Goal: Task Accomplishment & Management: Use online tool/utility

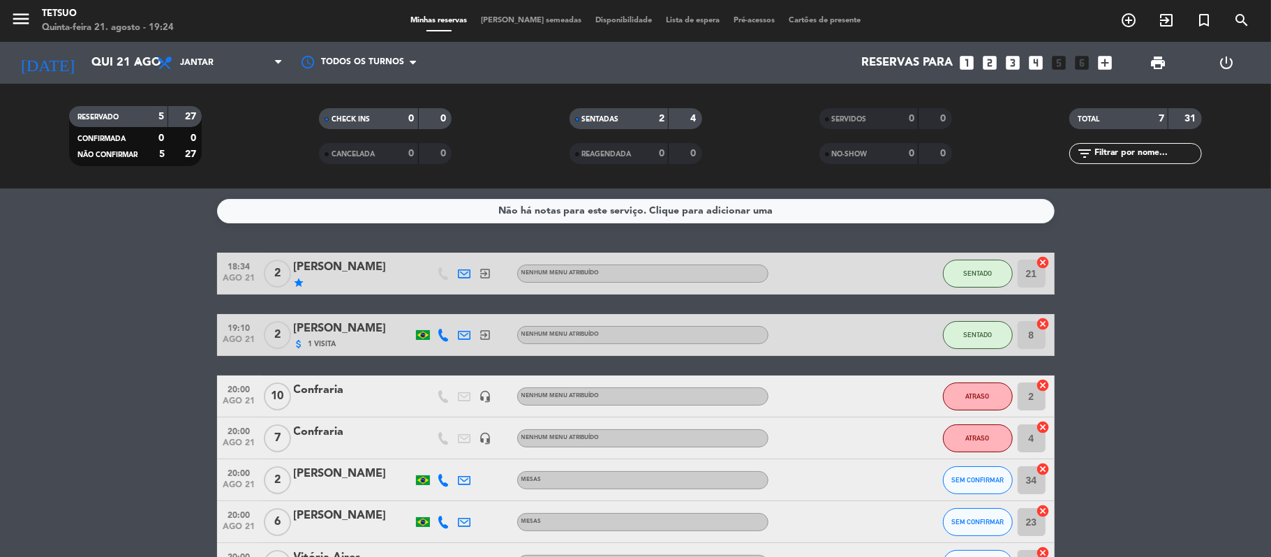
click at [538, 21] on span "[PERSON_NAME] semeadas" at bounding box center [531, 21] width 114 height 8
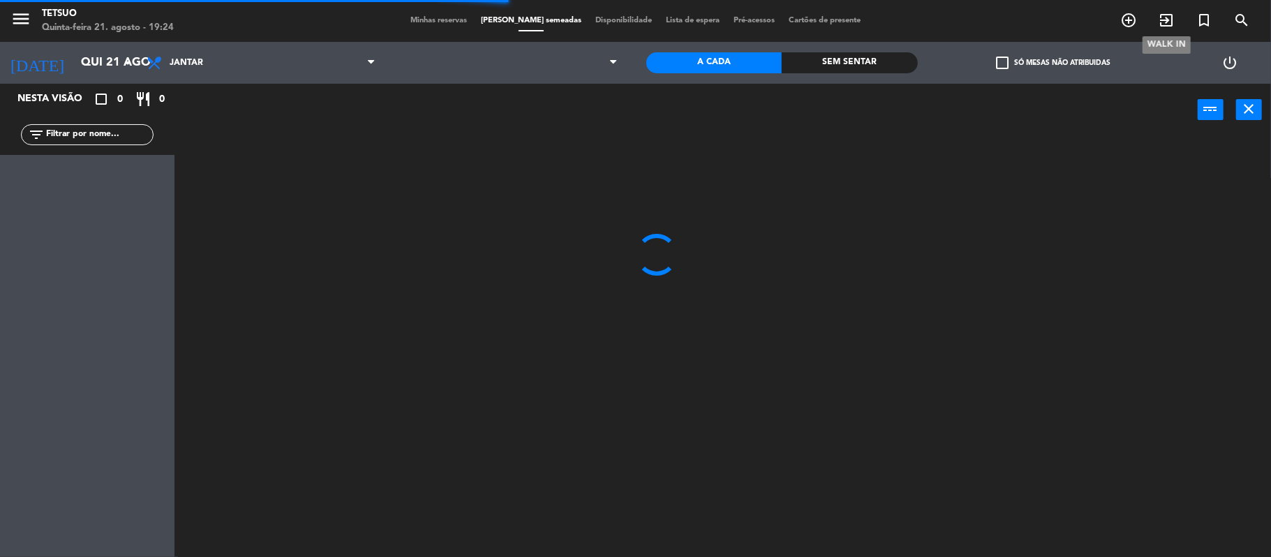
click at [1162, 23] on icon "exit_to_app" at bounding box center [1166, 20] width 17 height 17
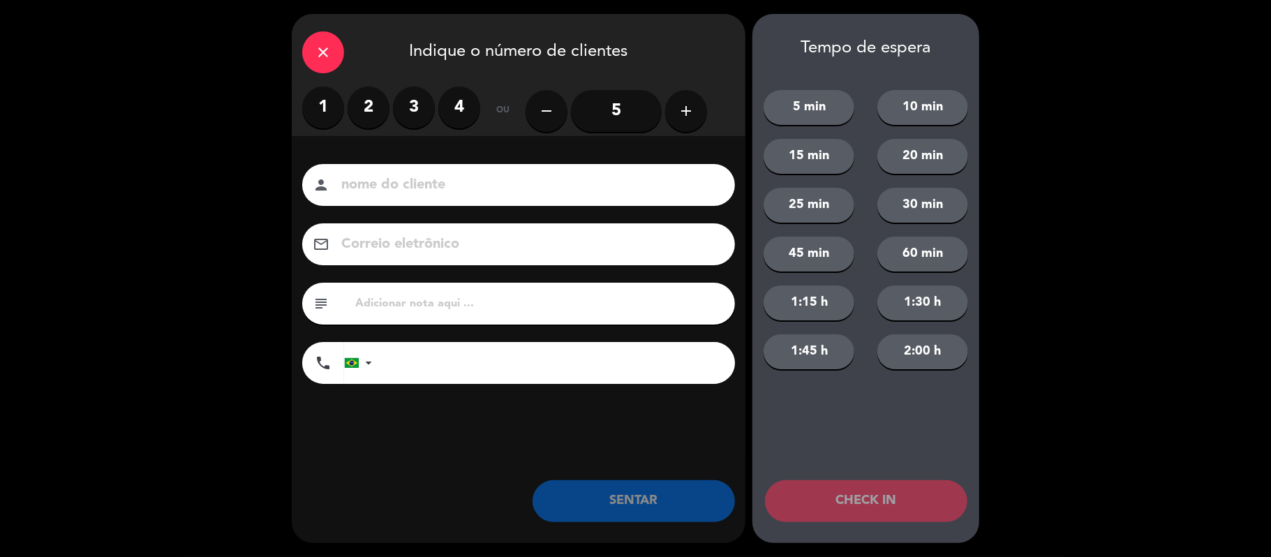
drag, startPoint x: 359, startPoint y: 105, endPoint x: 367, endPoint y: 105, distance: 7.7
click at [360, 105] on label "2" at bounding box center [369, 108] width 42 height 42
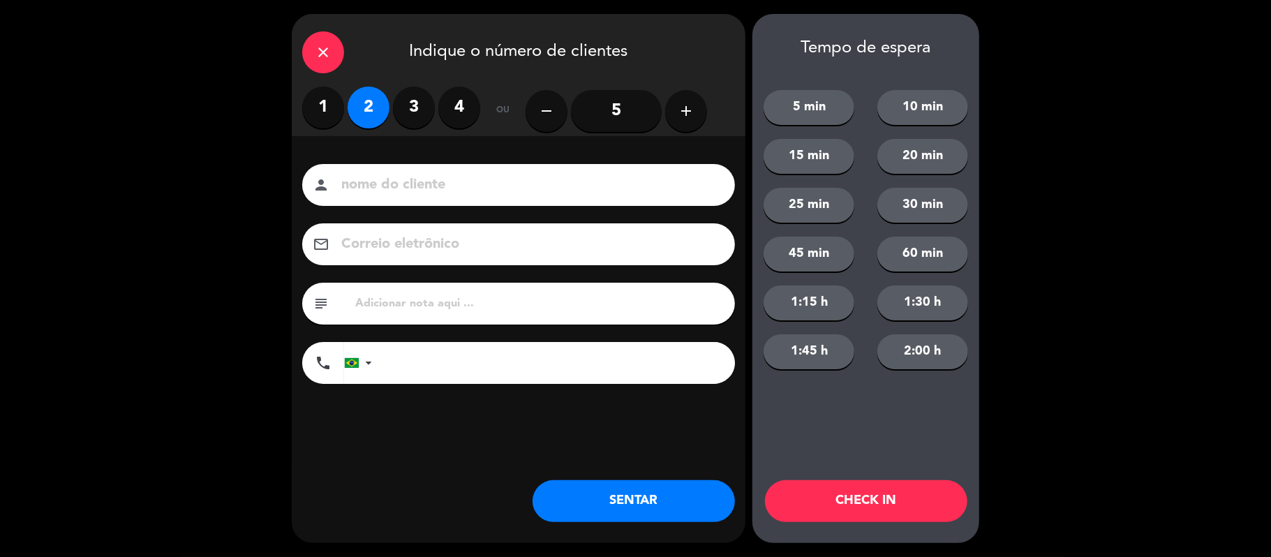
click at [388, 169] on div "person" at bounding box center [518, 185] width 433 height 42
drag, startPoint x: 431, startPoint y: 197, endPoint x: 438, endPoint y: 186, distance: 13.6
click at [434, 194] on div "person" at bounding box center [518, 185] width 433 height 42
click at [438, 186] on input at bounding box center [528, 185] width 377 height 24
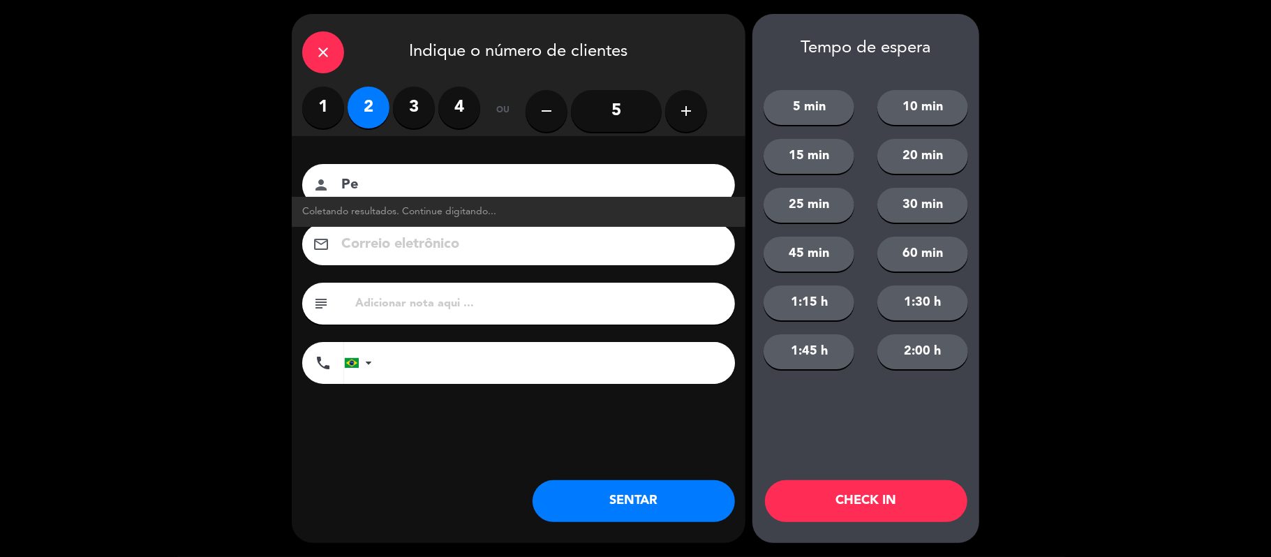
type input "P"
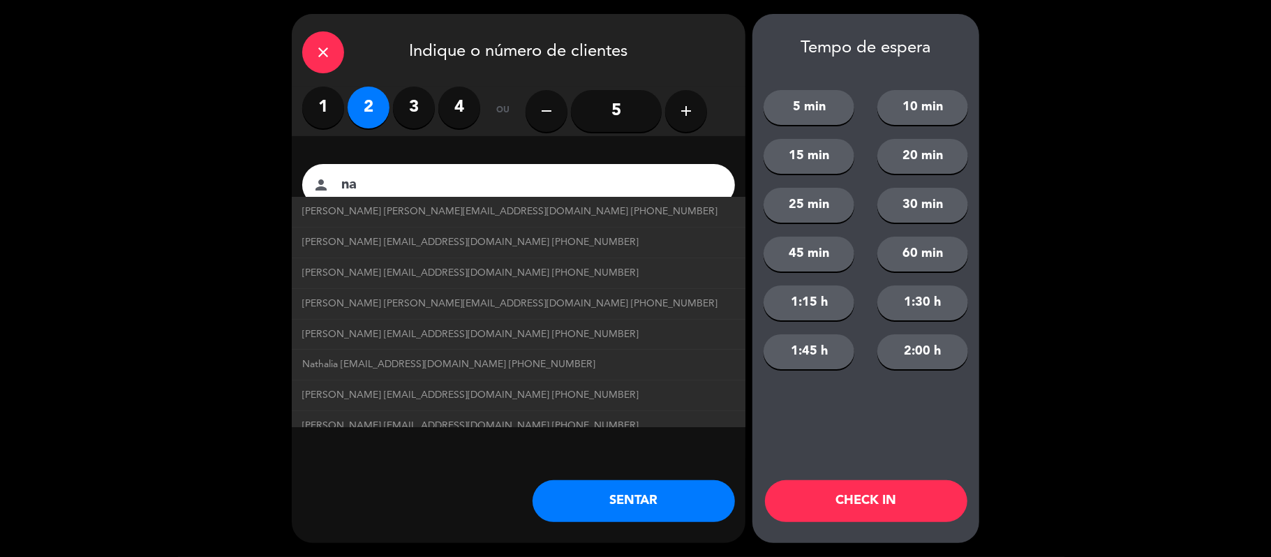
type input "n"
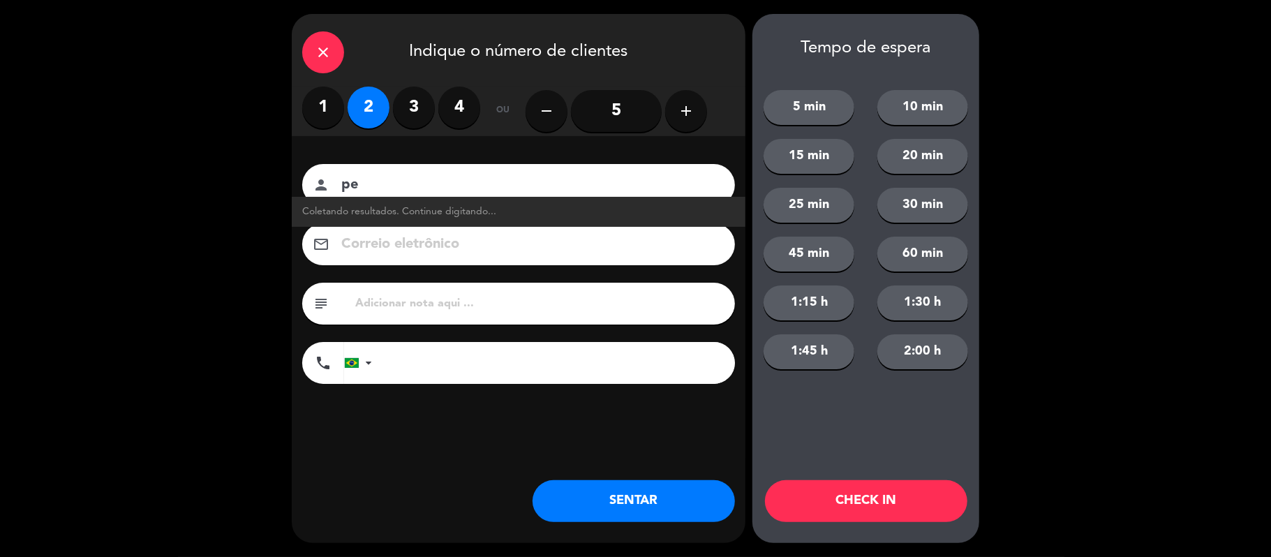
type input "p"
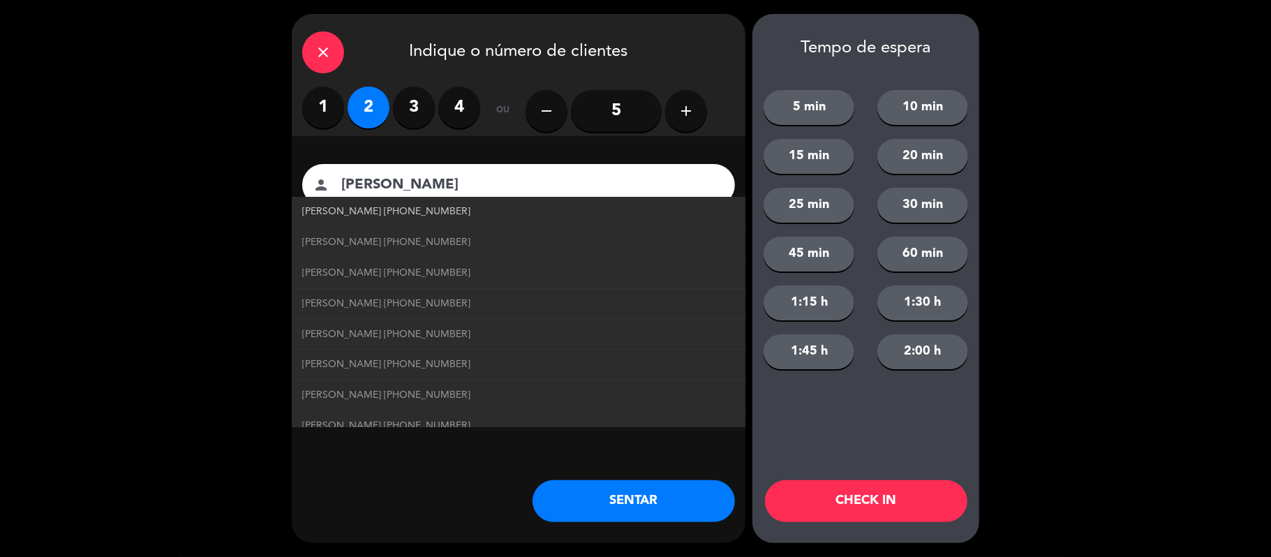
click at [388, 209] on span "[PERSON_NAME] [PHONE_NUMBER]" at bounding box center [386, 212] width 168 height 16
type input "[PERSON_NAME]"
type input "[PHONE_NUMBER]"
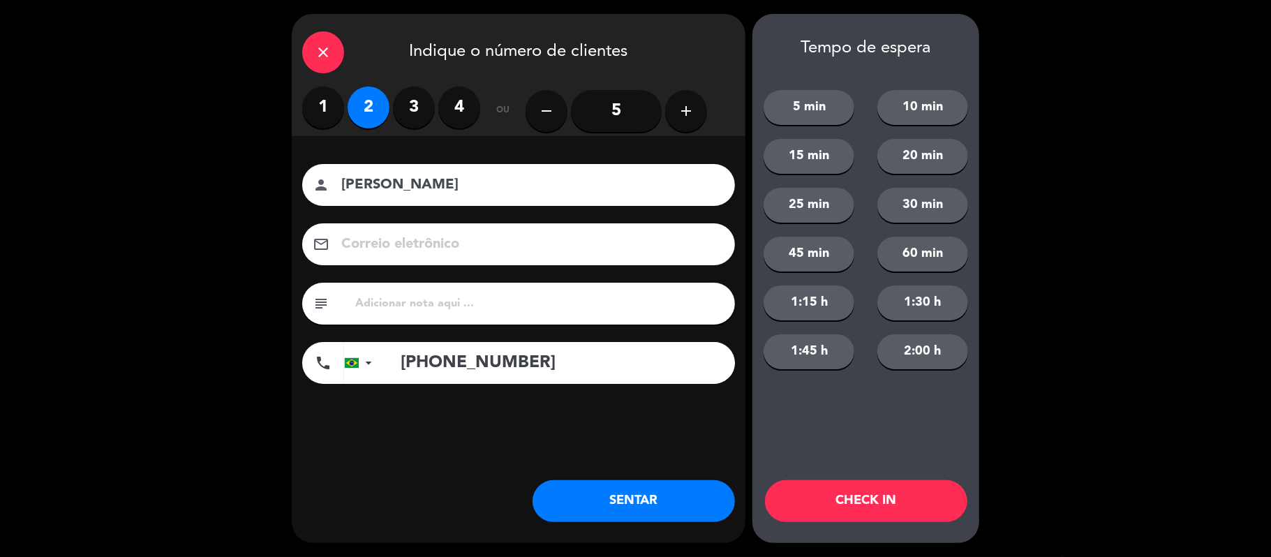
drag, startPoint x: 389, startPoint y: 180, endPoint x: 455, endPoint y: 205, distance: 70.7
click at [395, 183] on input "[PERSON_NAME]" at bounding box center [528, 185] width 377 height 24
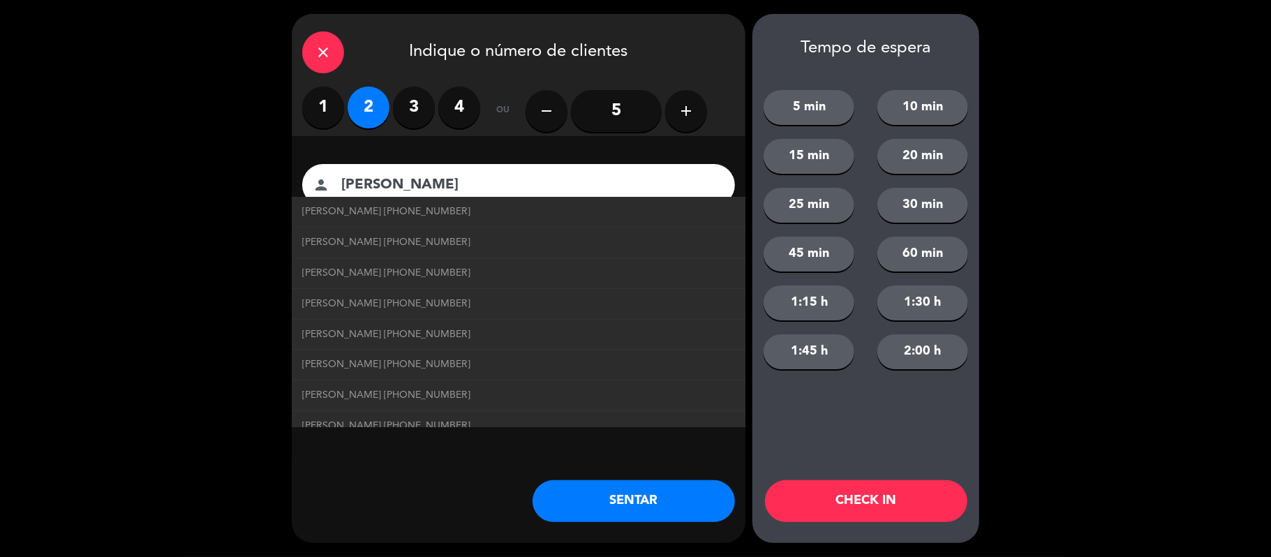
type input "[PERSON_NAME]"
click at [602, 507] on button "SENTAR" at bounding box center [634, 501] width 202 height 42
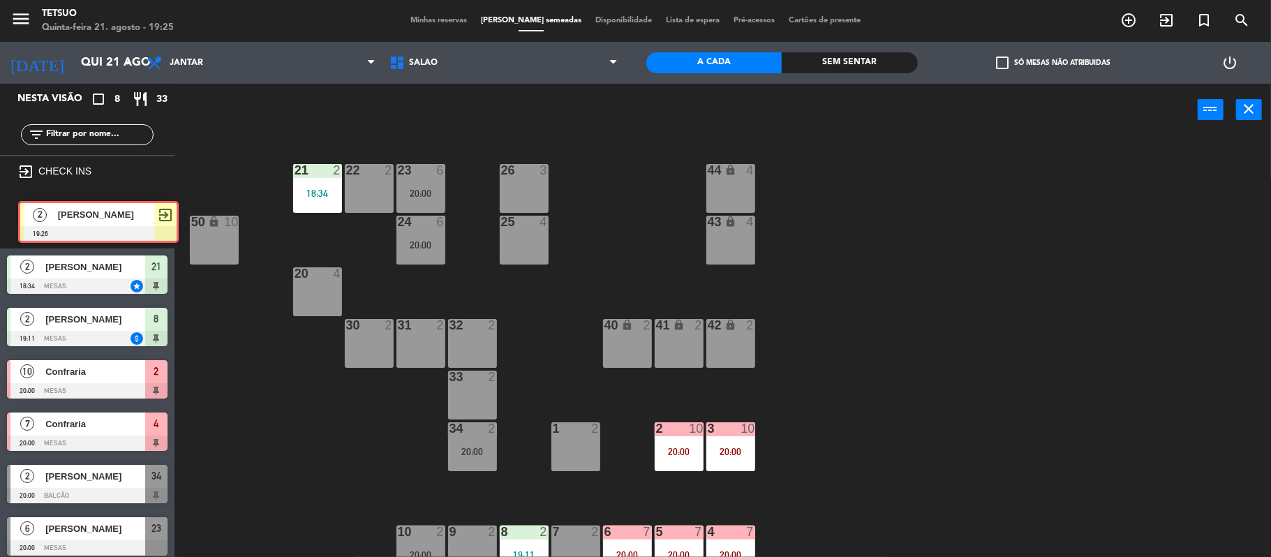
drag, startPoint x: 82, startPoint y: 212, endPoint x: 545, endPoint y: 406, distance: 502.6
click at [494, 385] on div "Nesta visão crop_square 8 restaurant 33 filter_list exit_to_app CHECK INS 2 [PE…" at bounding box center [635, 322] width 1271 height 476
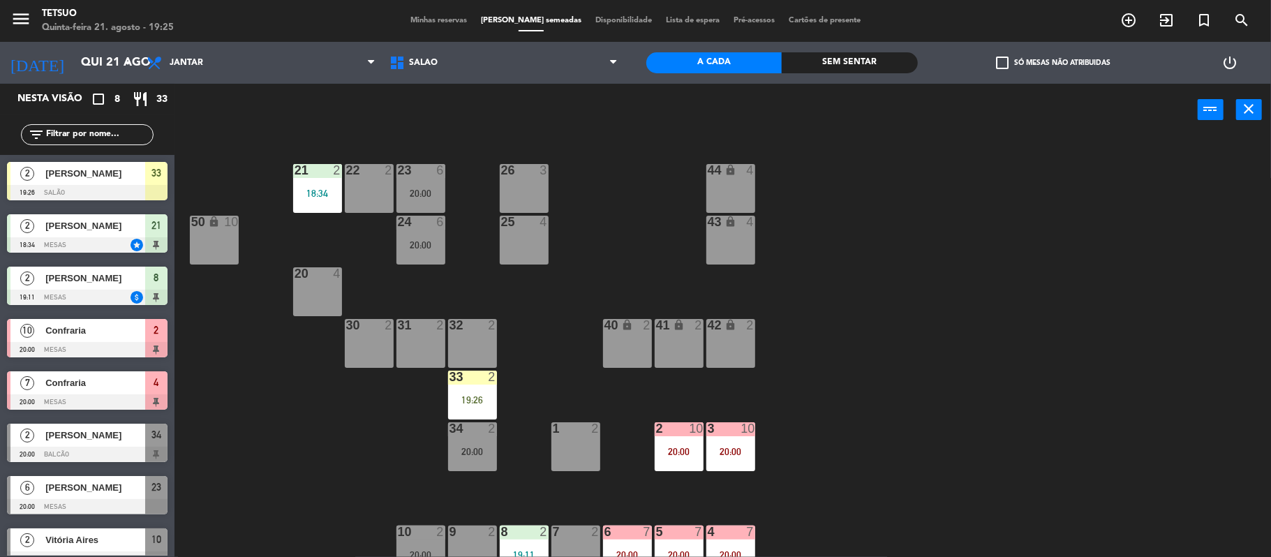
drag, startPoint x: 545, startPoint y: 406, endPoint x: 487, endPoint y: 398, distance: 59.2
click at [512, 417] on div "21 2 18:34 22 2 23 6 20:00 26 3 44 lock 4 24 6 20:00 25 4 43 lock 4 50 lock 10 …" at bounding box center [729, 349] width 1084 height 421
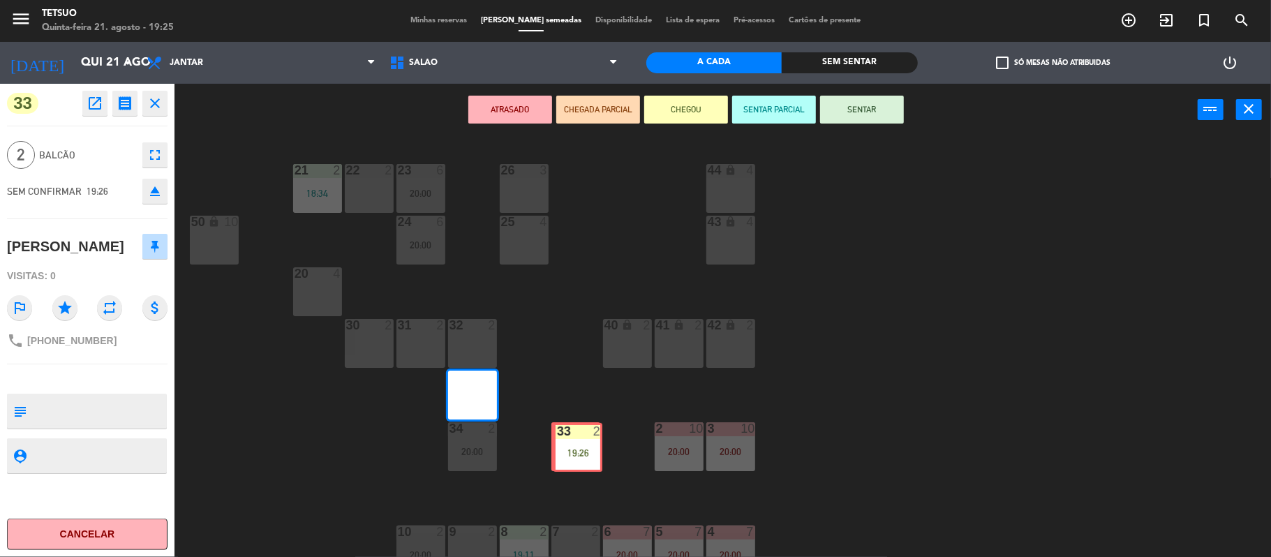
drag, startPoint x: 467, startPoint y: 398, endPoint x: 572, endPoint y: 450, distance: 117.7
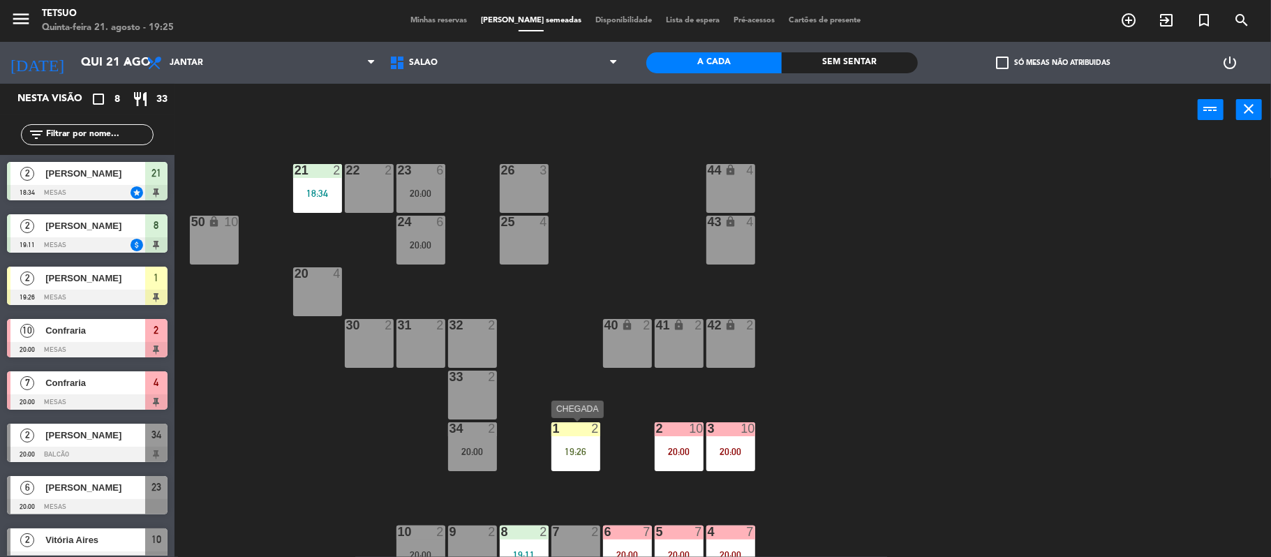
click at [579, 459] on div "1 2 19:26" at bounding box center [576, 446] width 49 height 49
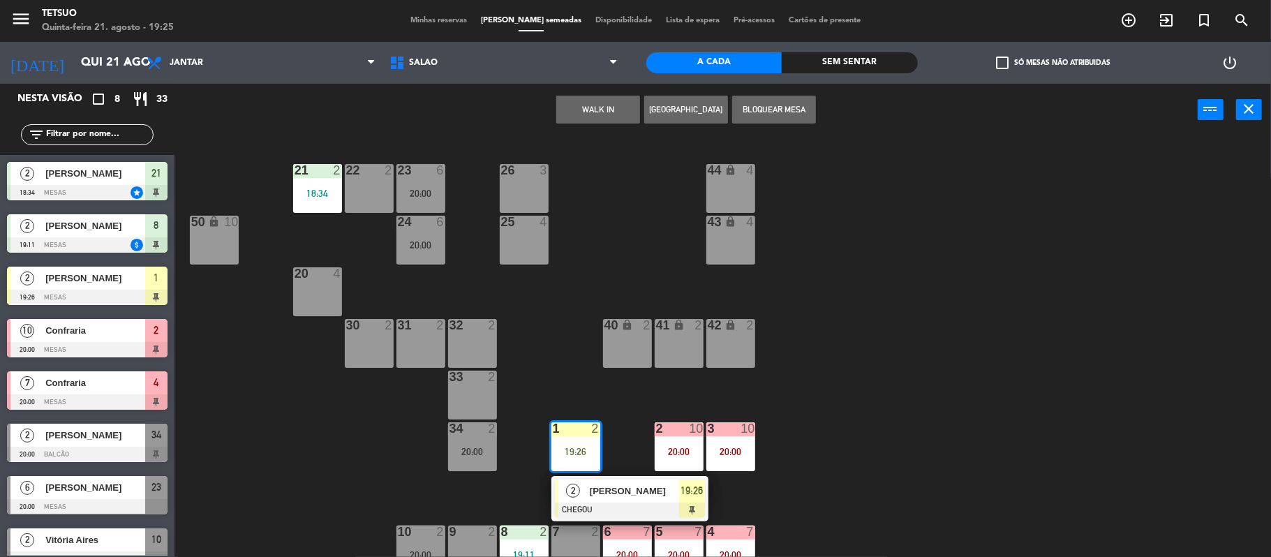
click at [605, 498] on div "[PERSON_NAME]" at bounding box center [634, 491] width 91 height 23
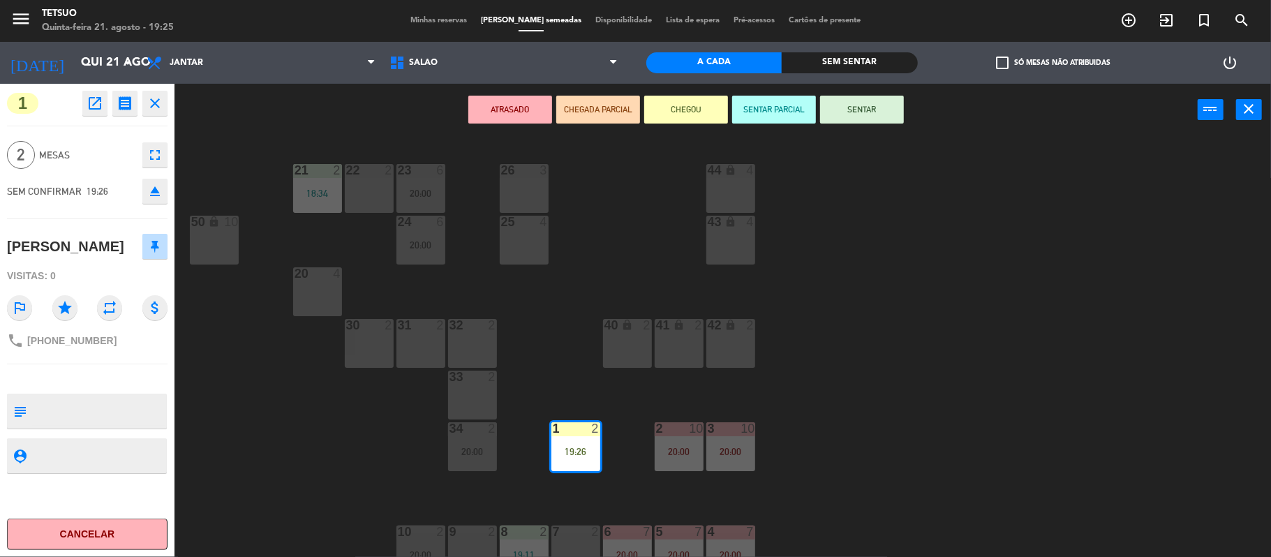
click at [877, 112] on button "SENTAR" at bounding box center [862, 110] width 84 height 28
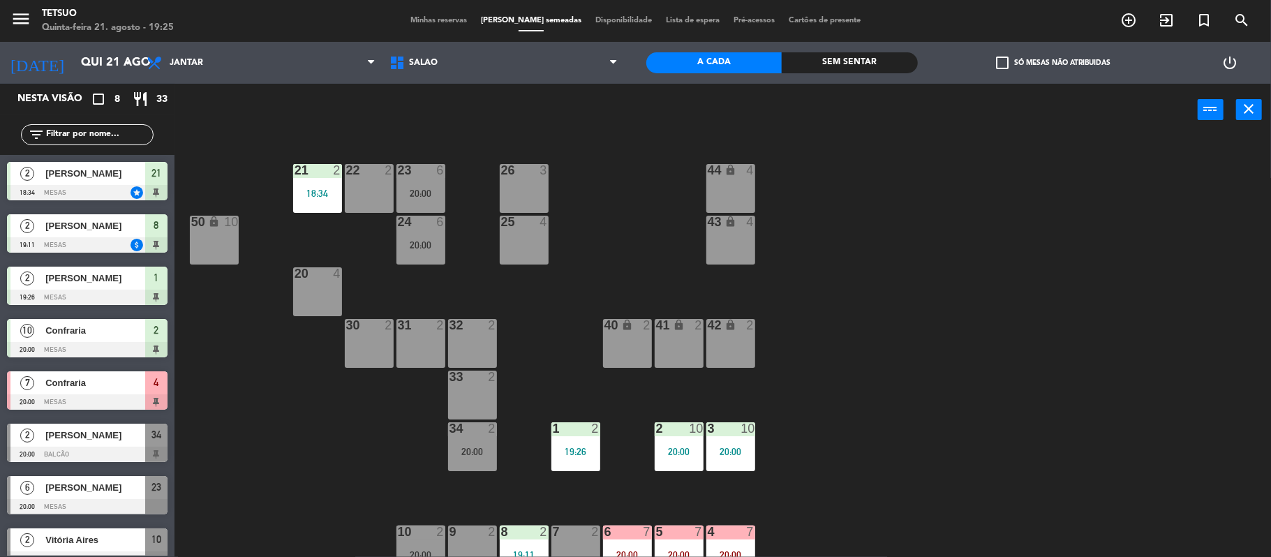
scroll to position [14, 0]
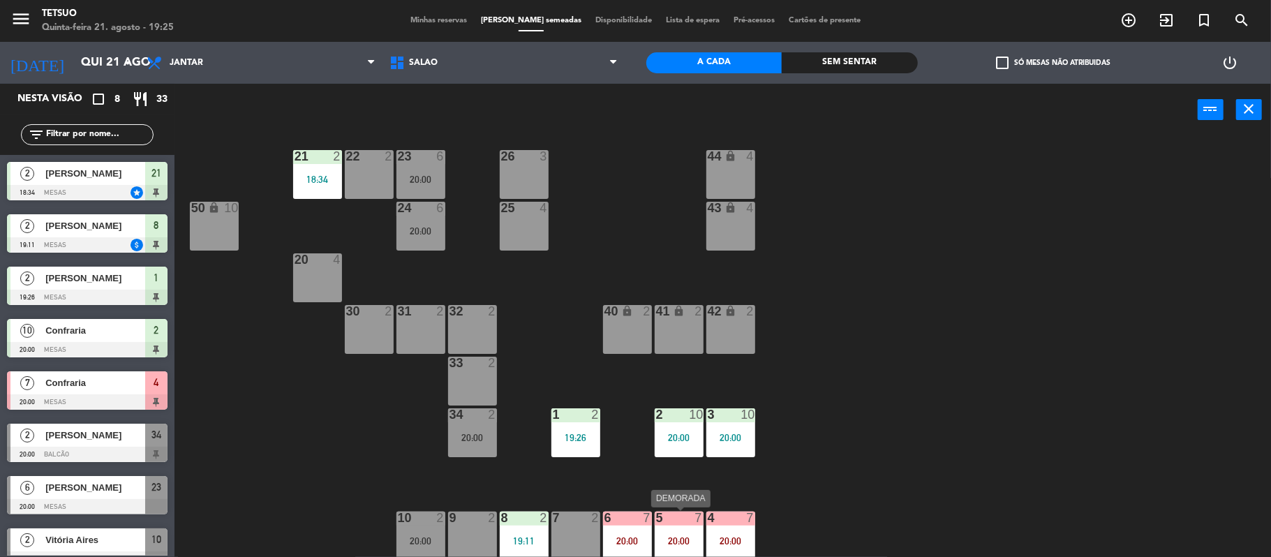
click at [674, 526] on div "5 7 20:00" at bounding box center [679, 536] width 49 height 49
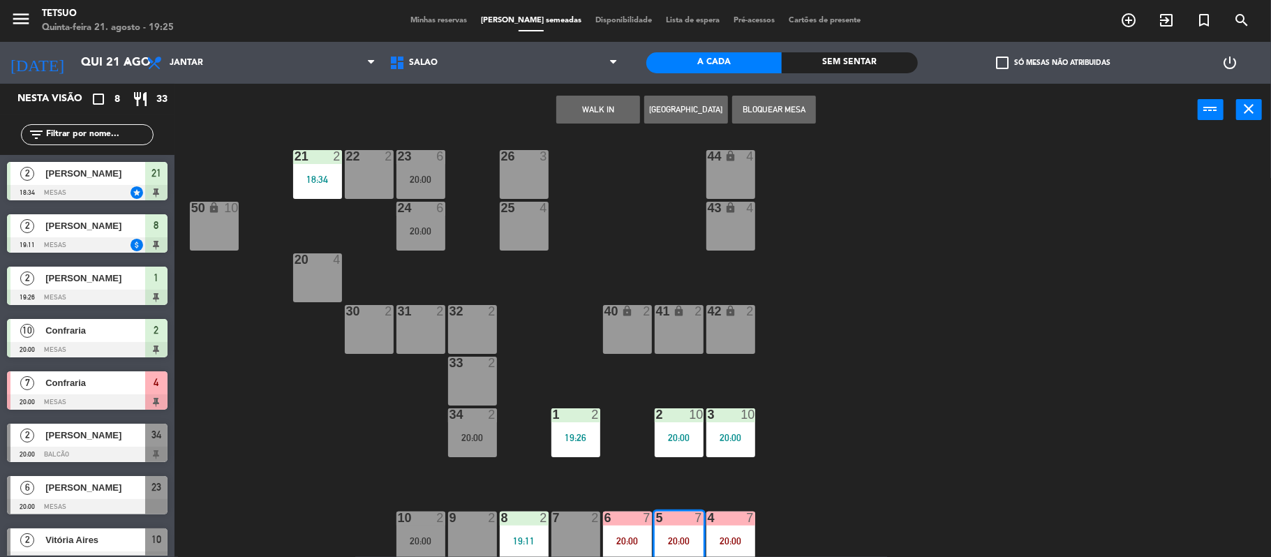
click at [1088, 441] on div "21 2 18:34 22 2 23 6 20:00 26 3 44 lock 4 24 6 20:00 25 4 43 lock 4 50 lock 10 …" at bounding box center [729, 349] width 1084 height 421
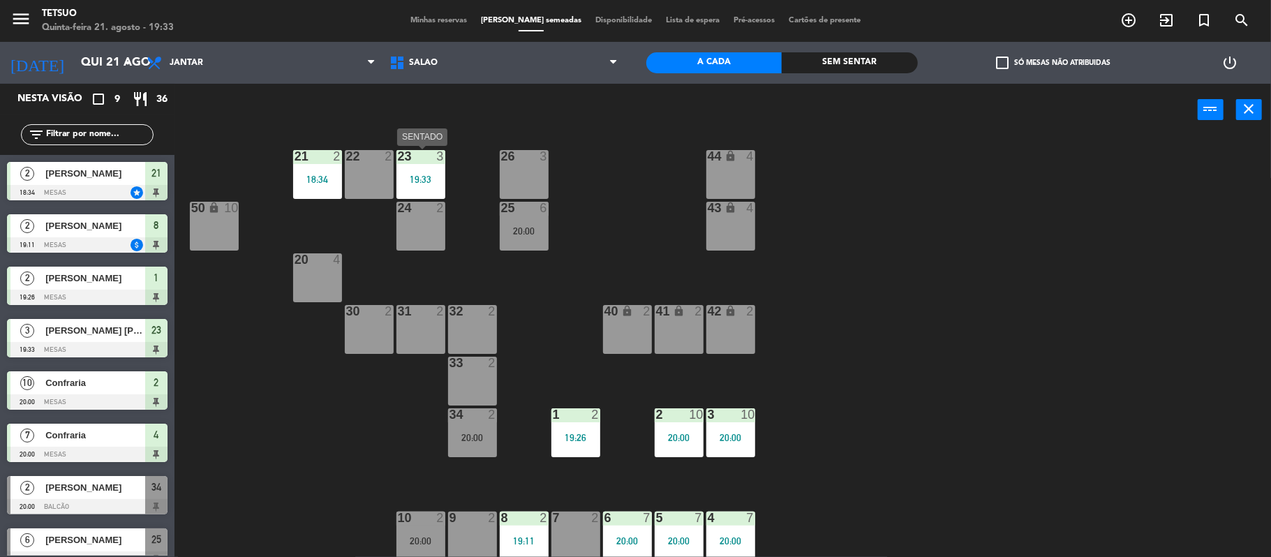
click at [415, 175] on div "19:33" at bounding box center [421, 180] width 49 height 10
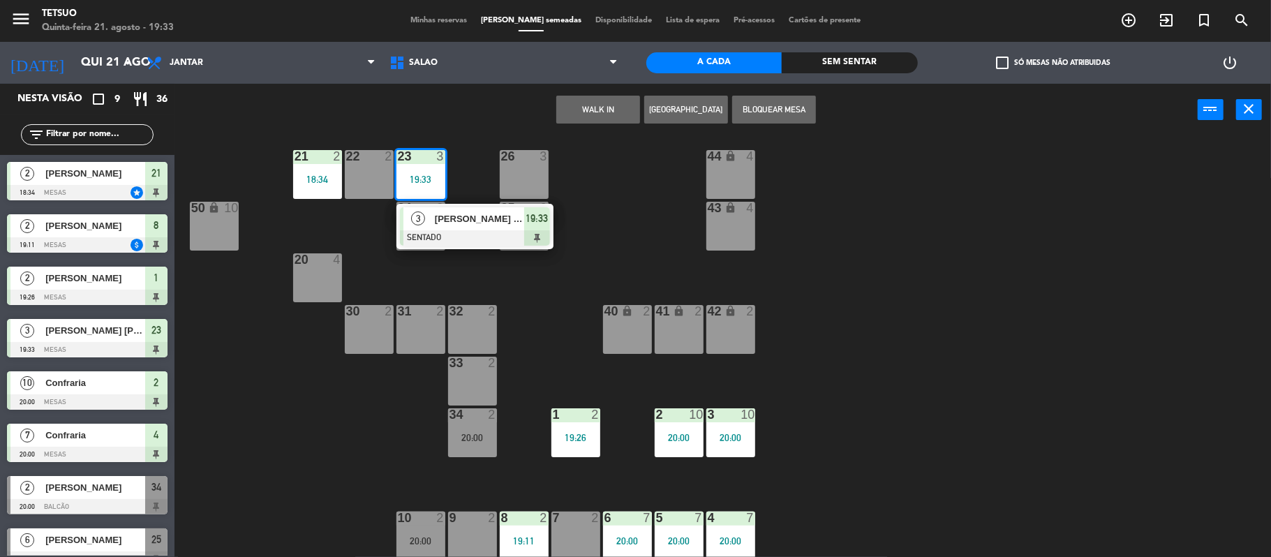
click at [970, 343] on div "21 2 18:34 22 2 23 3 19:33 3 [PERSON_NAME] [PERSON_NAME] SENTADO 19:33 26 3 44 …" at bounding box center [729, 349] width 1084 height 421
